Goal: Check status: Check status

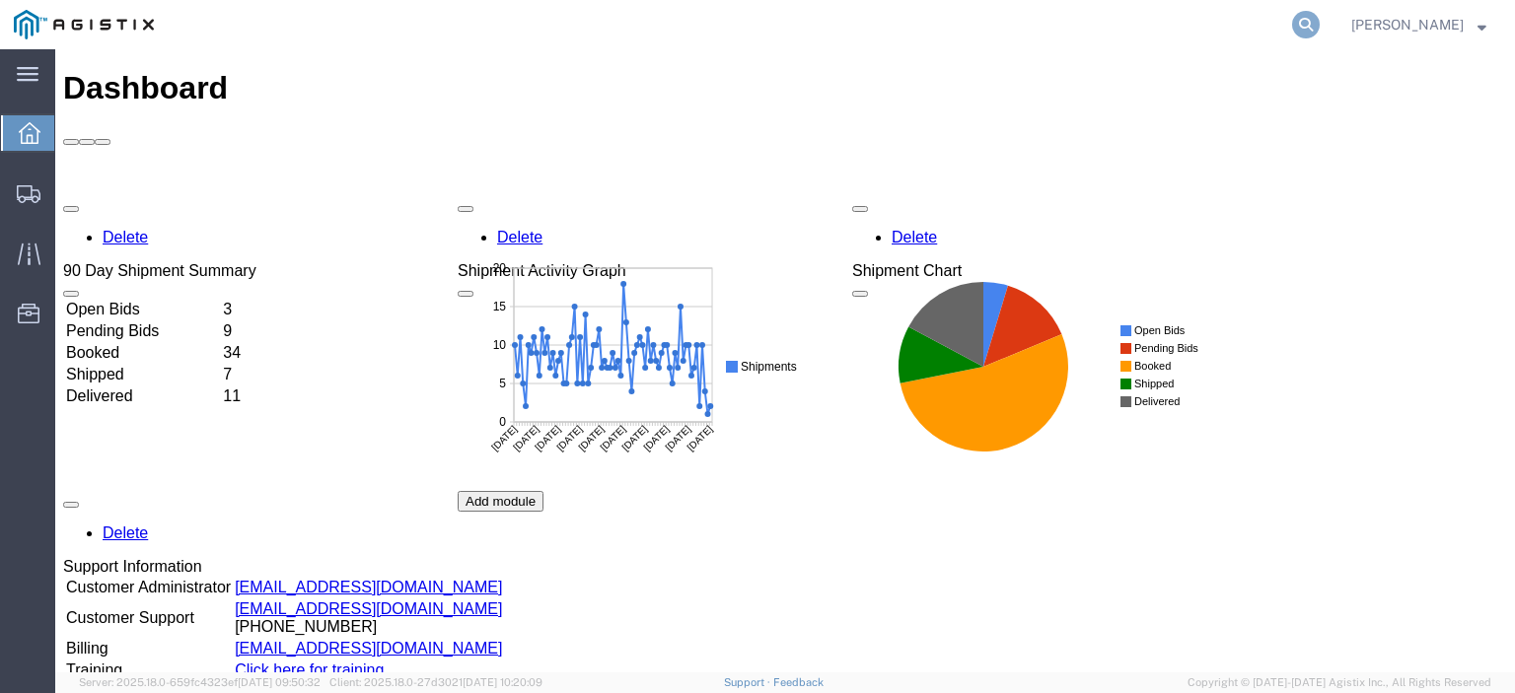
click at [1320, 26] on icon at bounding box center [1306, 25] width 28 height 28
paste input "56675684"
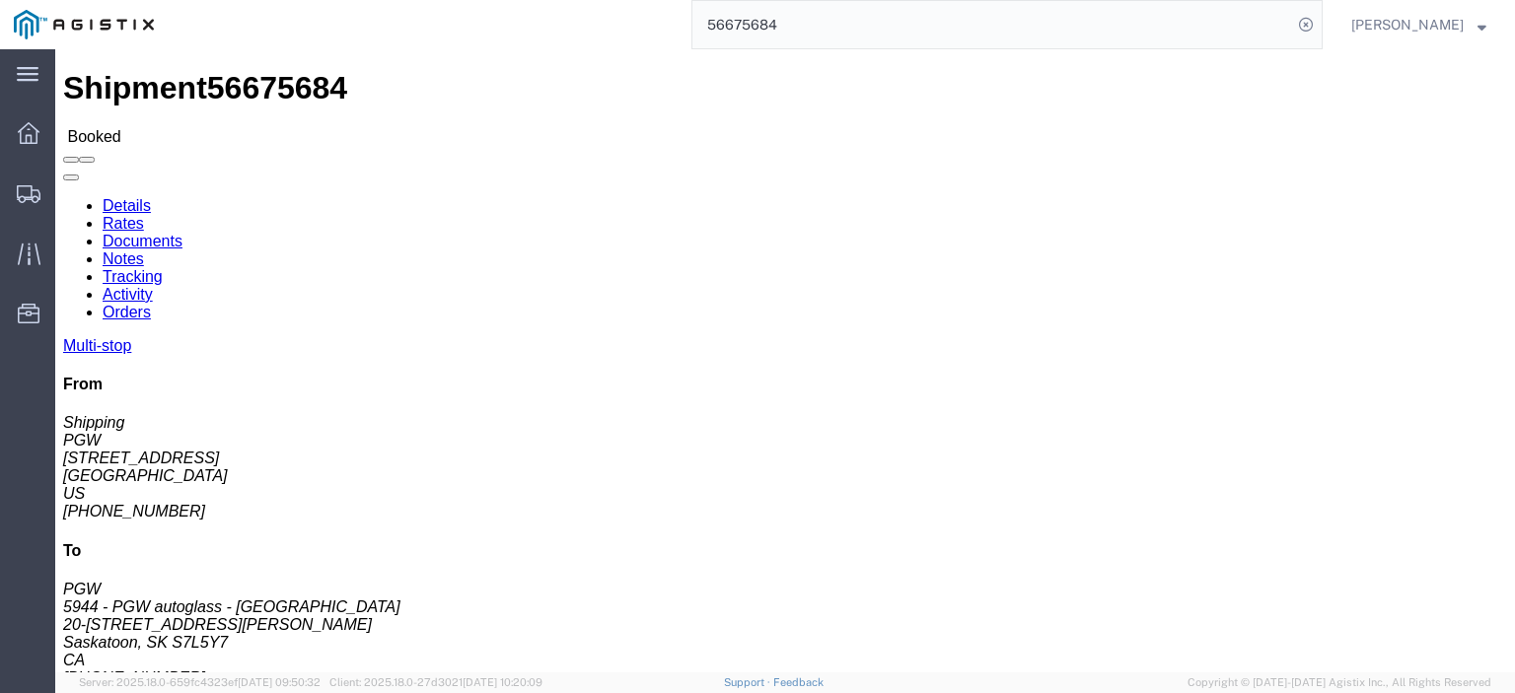
scroll to position [197, 0]
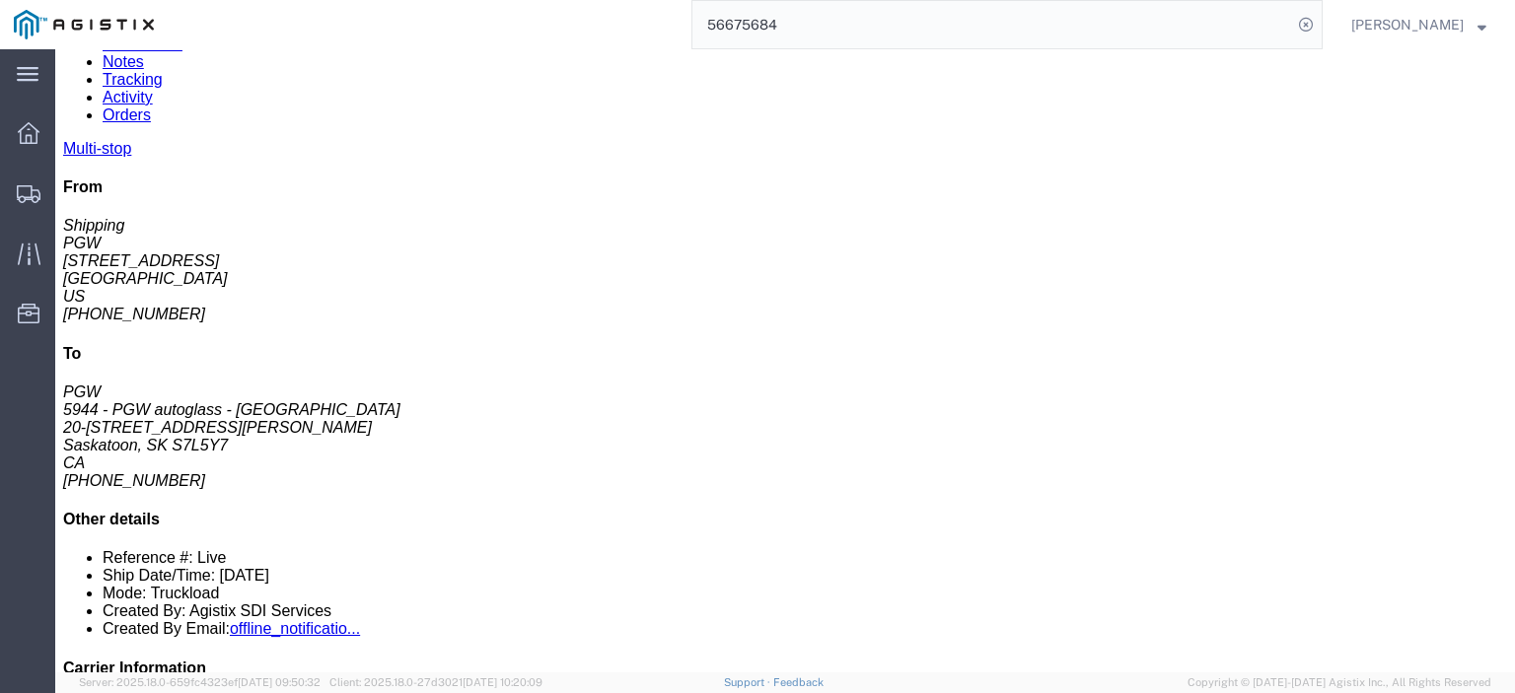
drag, startPoint x: 851, startPoint y: 421, endPoint x: 667, endPoint y: 433, distance: 184.9
click div "Email: [EMAIL_ADDRESS][DOMAIN_NAME]"
copy div "[EMAIL_ADDRESS][DOMAIN_NAME]"
drag, startPoint x: 839, startPoint y: 48, endPoint x: 494, endPoint y: -20, distance: 350.9
click at [494, 0] on html "main_menu Created with Sketch. Collapse Menu Dashboard Shipments Traffic Resour…" at bounding box center [757, 346] width 1515 height 693
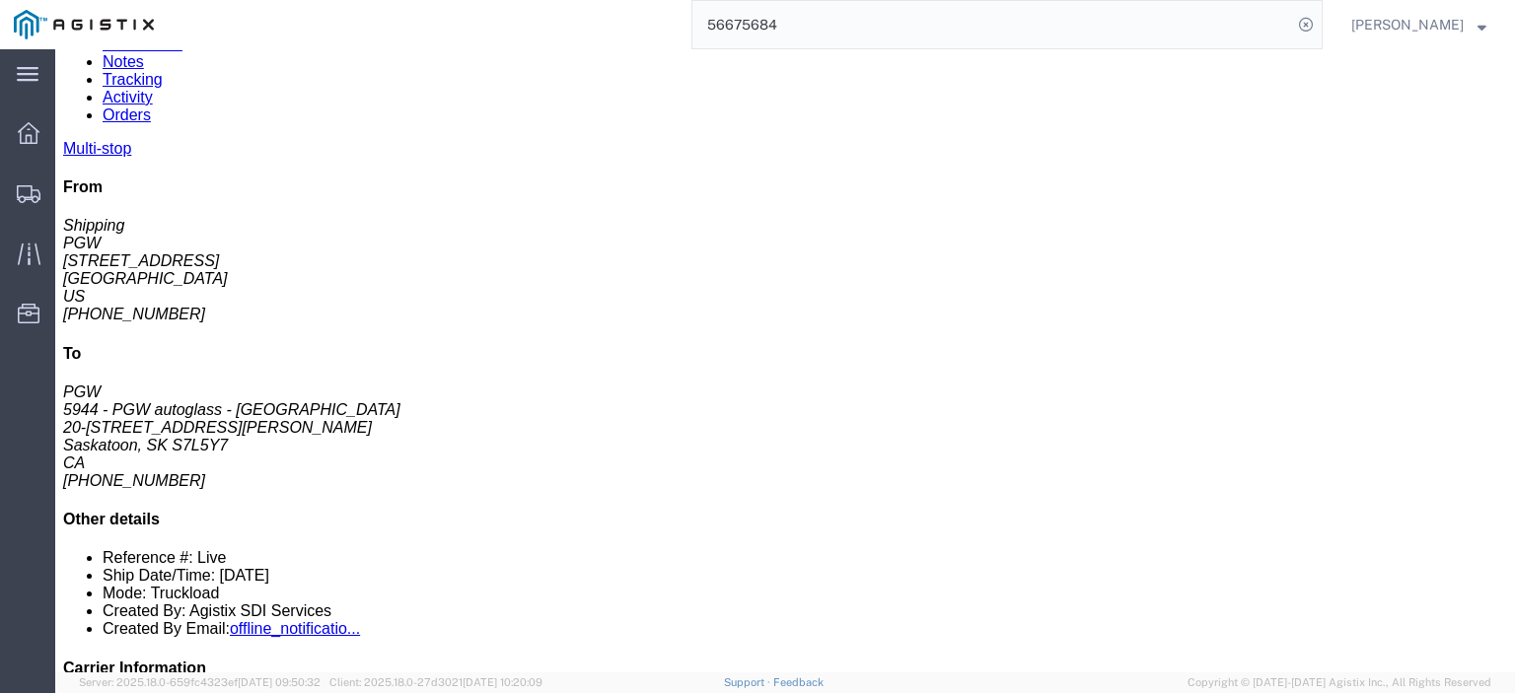
paste input "704178"
type input "56704178"
